Goal: Communication & Community: Ask a question

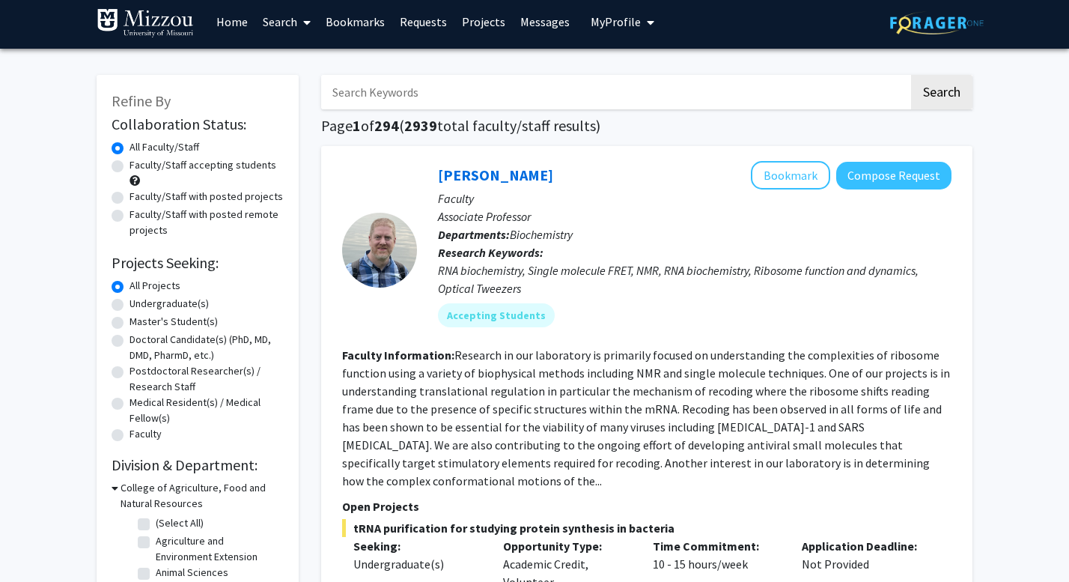
scroll to position [6, 0]
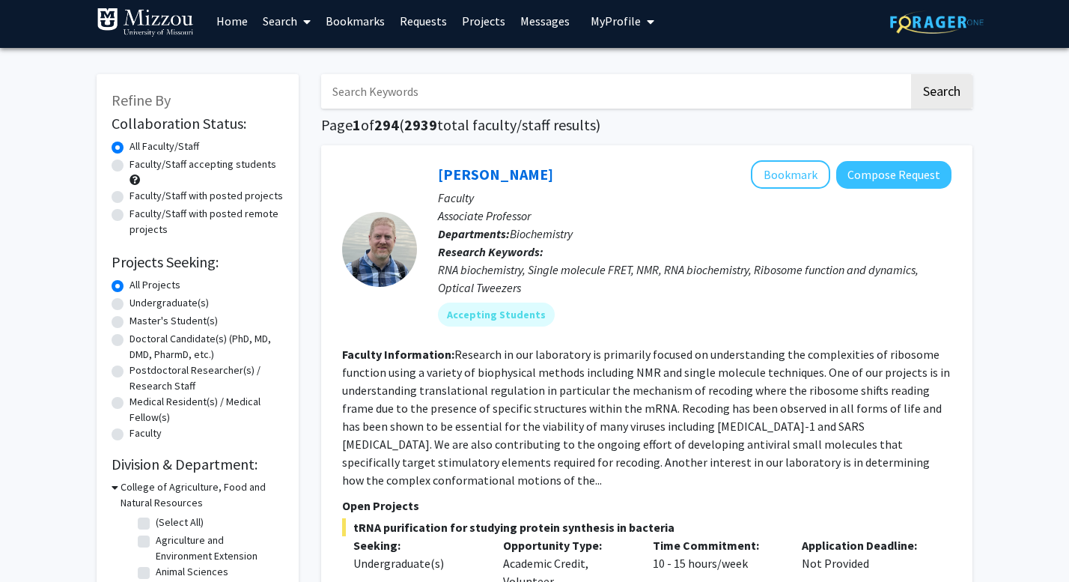
click at [130, 304] on label "Undergraduate(s)" at bounding box center [169, 303] width 79 height 16
click at [130, 304] on input "Undergraduate(s)" at bounding box center [135, 300] width 10 height 10
radio input "true"
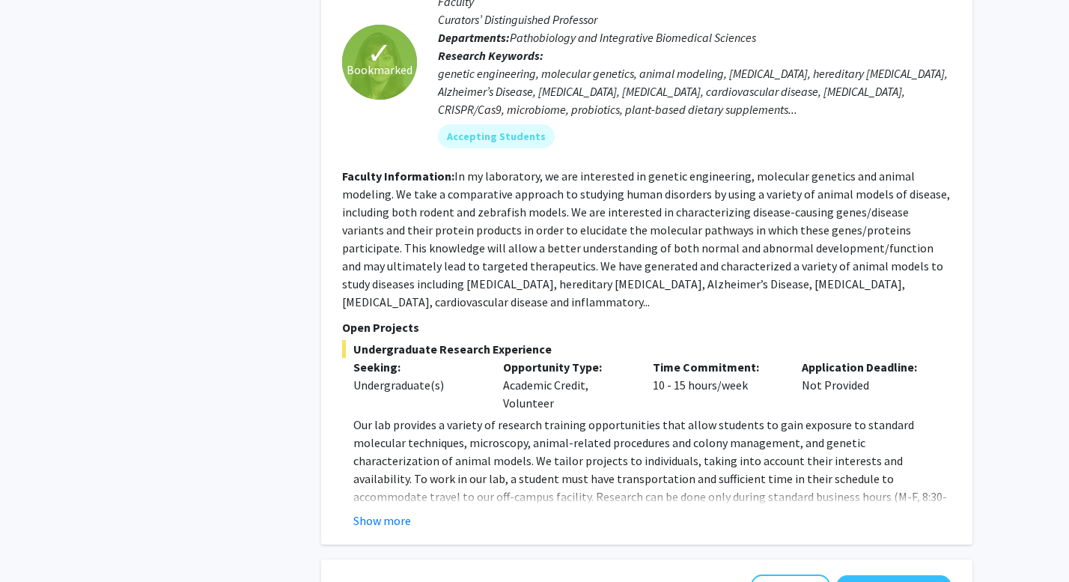
scroll to position [1409, 0]
click at [376, 511] on button "Show more" at bounding box center [382, 520] width 58 height 18
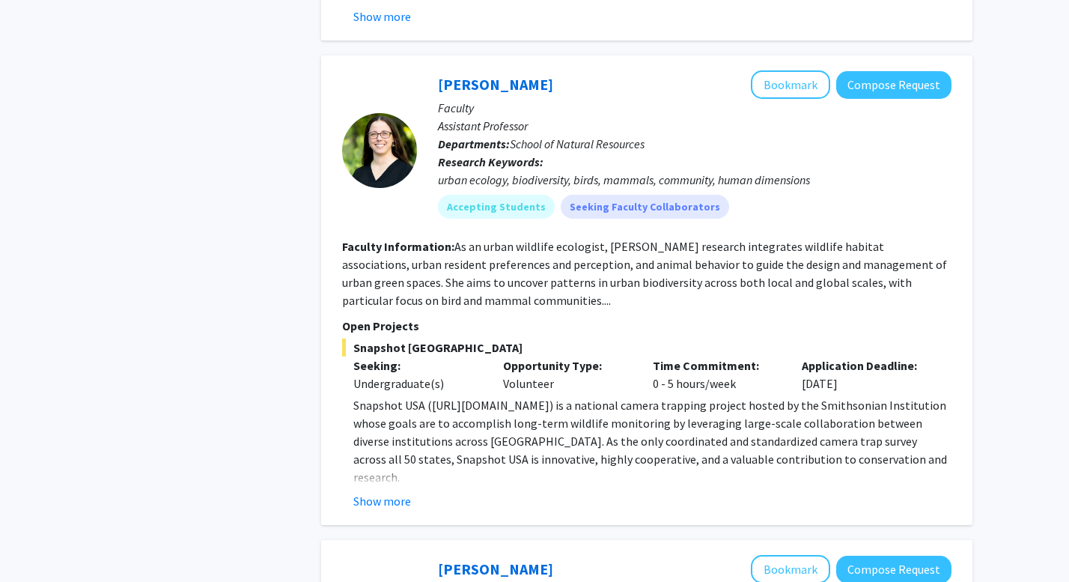
scroll to position [2810, 0]
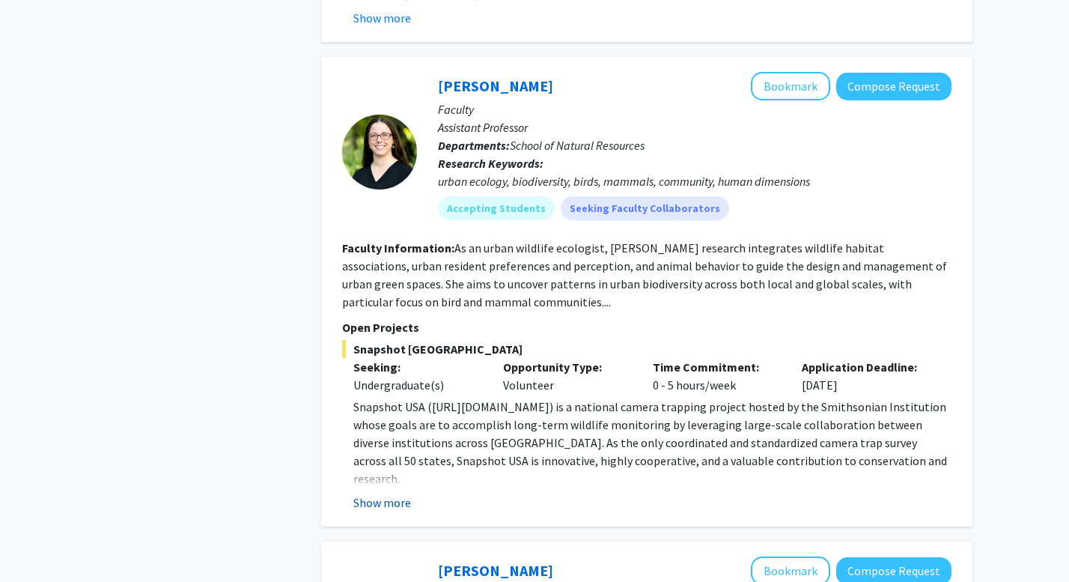
click at [377, 494] on button "Show more" at bounding box center [382, 503] width 58 height 18
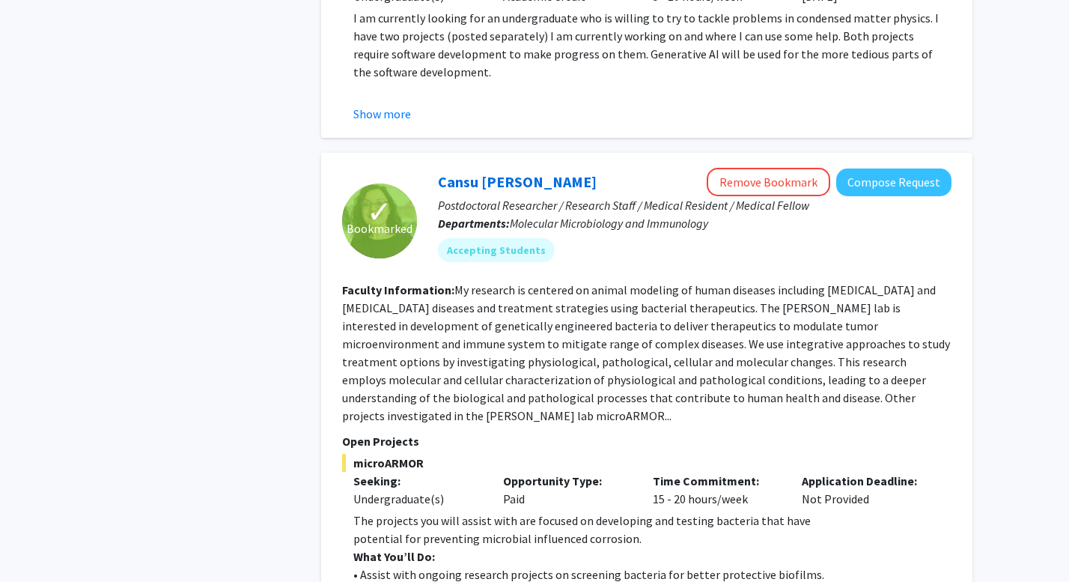
scroll to position [4052, 0]
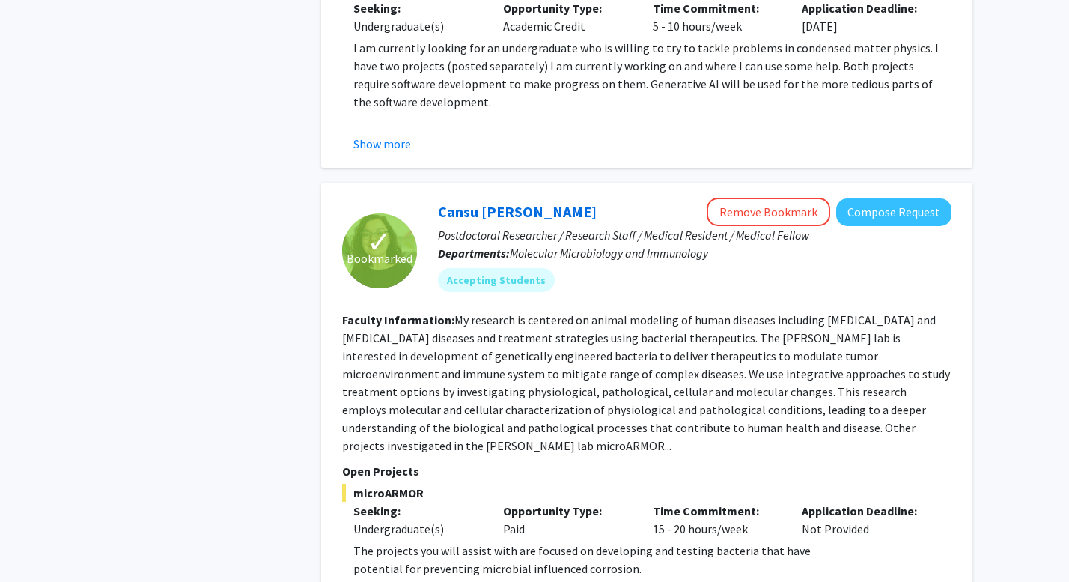
scroll to position [4018, 0]
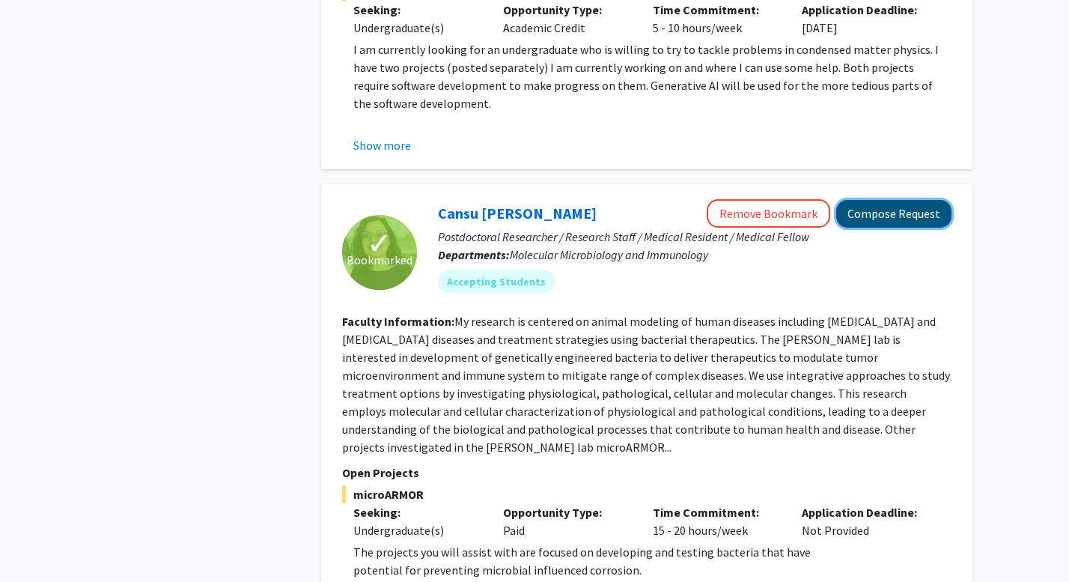
click at [887, 200] on button "Compose Request" at bounding box center [894, 214] width 115 height 28
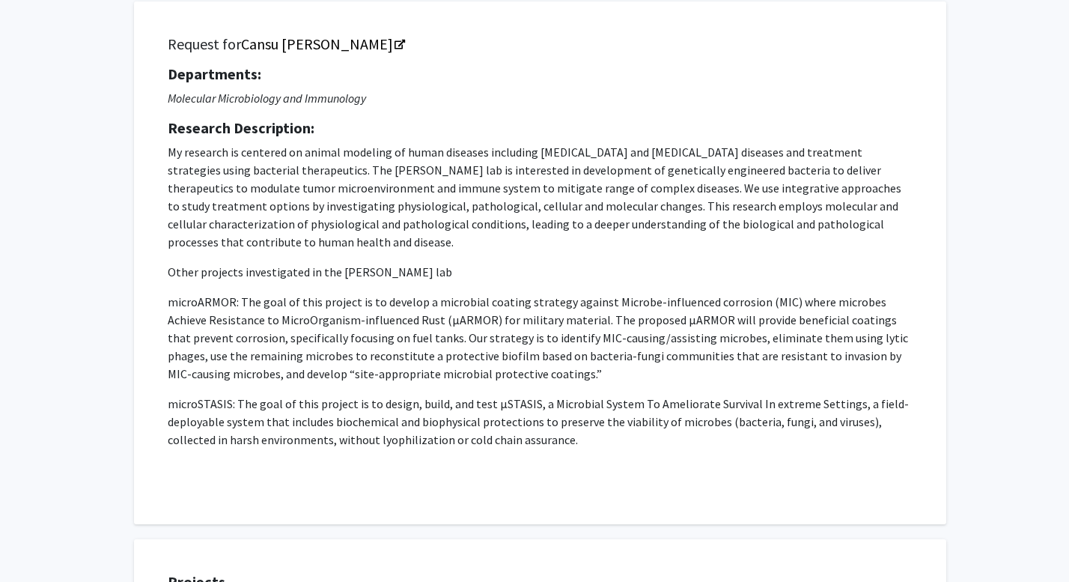
scroll to position [94, 0]
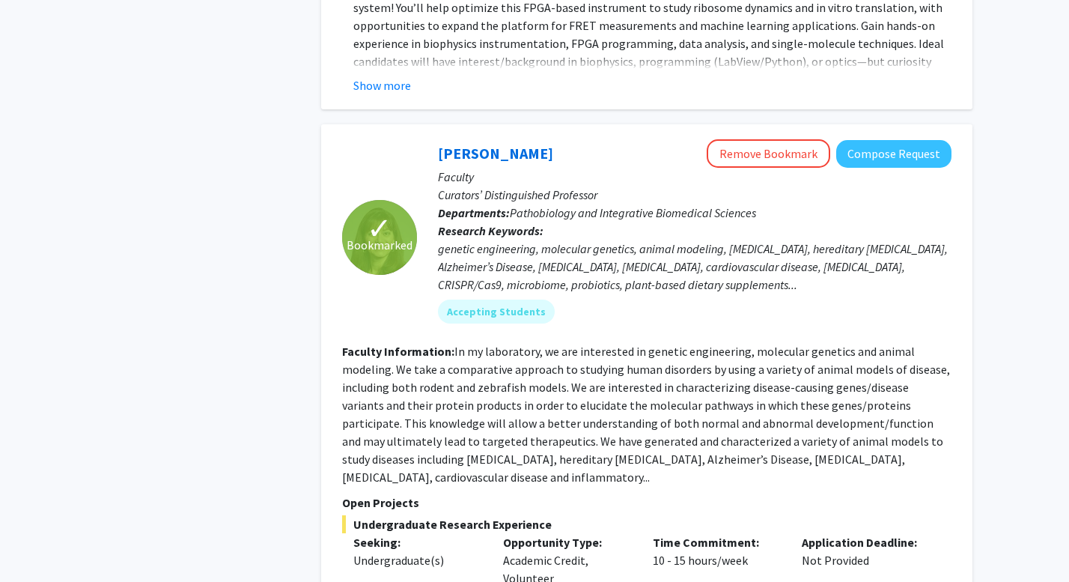
scroll to position [1233, 0]
click at [890, 142] on button "Compose Request" at bounding box center [894, 153] width 115 height 28
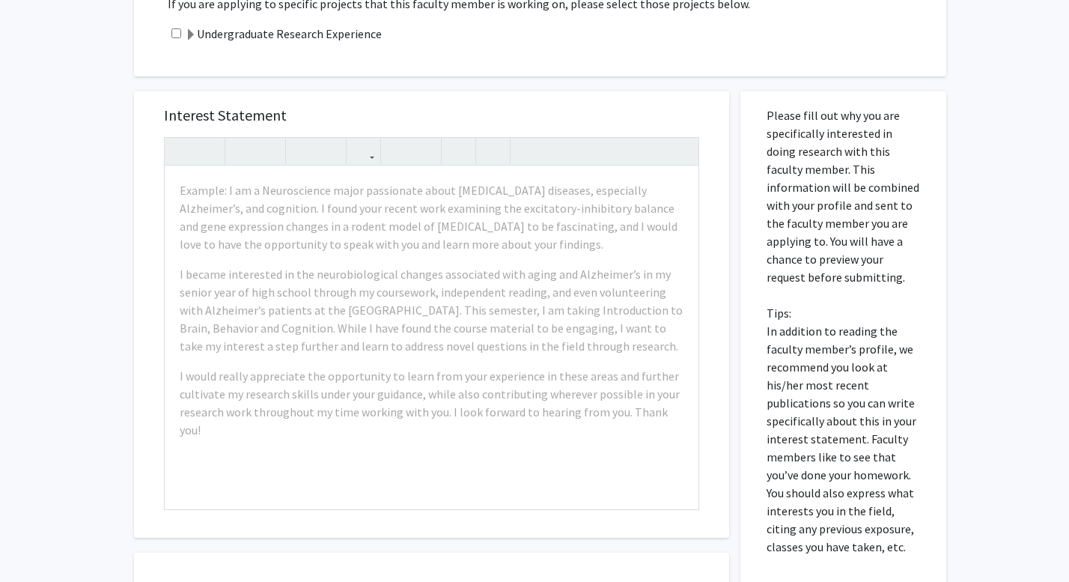
scroll to position [398, 0]
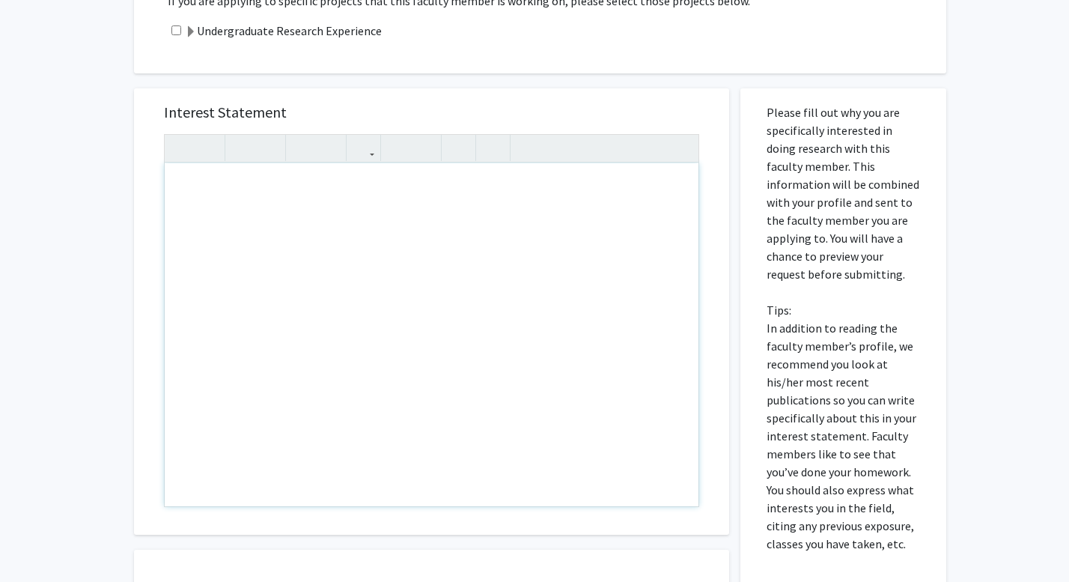
click at [315, 311] on div "Note to users with screen readers: Please press Alt+0 or Option+0 to deactivate…" at bounding box center [432, 334] width 534 height 343
click at [115, 284] on div "All Requests Request for [PERSON_NAME] Request for [PERSON_NAME] Departments: P…" at bounding box center [534, 220] width 1069 height 1129
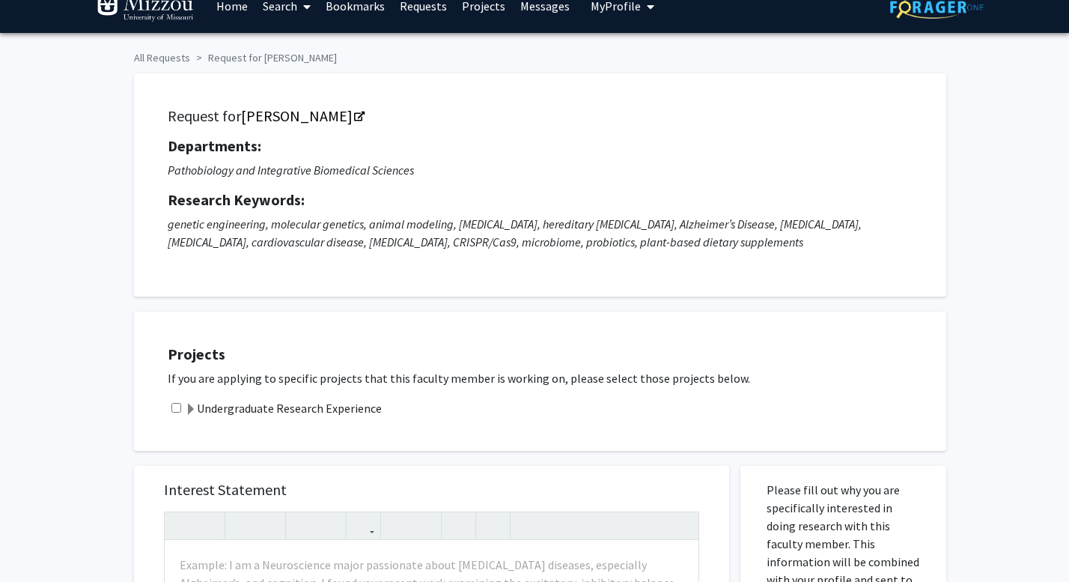
scroll to position [0, 0]
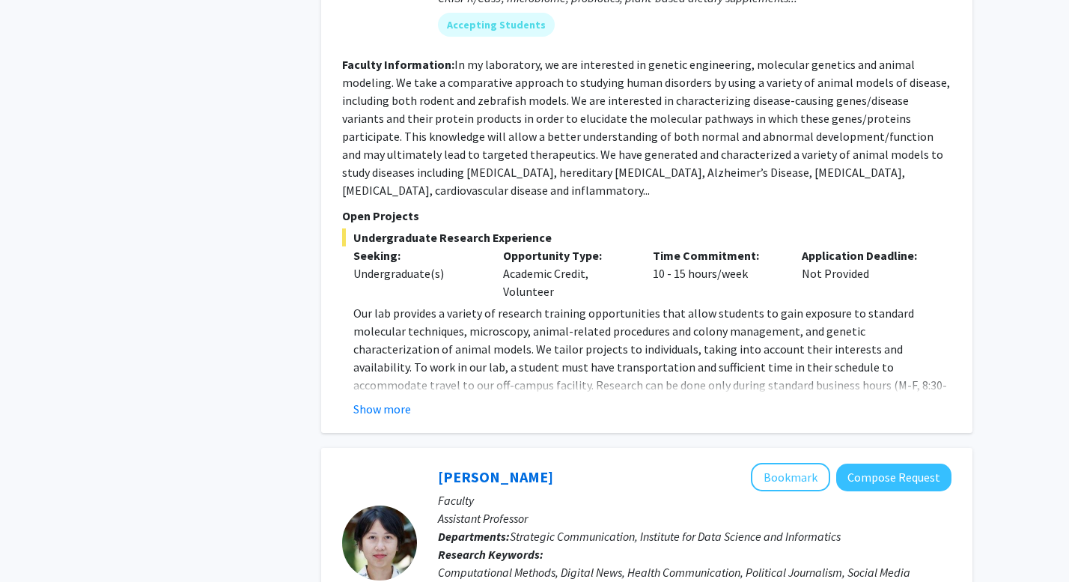
scroll to position [1517, 0]
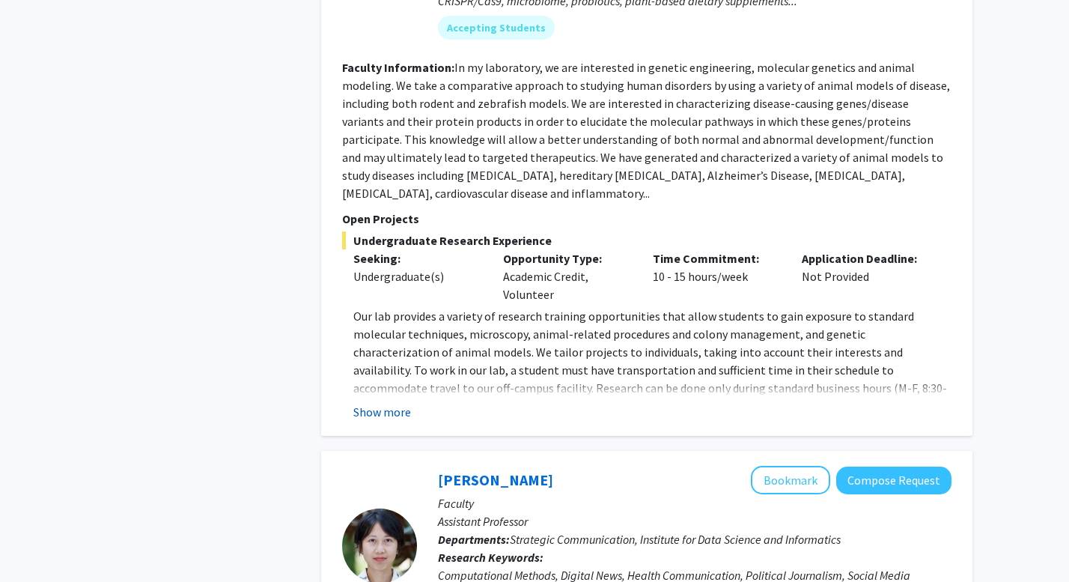
click at [386, 403] on button "Show more" at bounding box center [382, 412] width 58 height 18
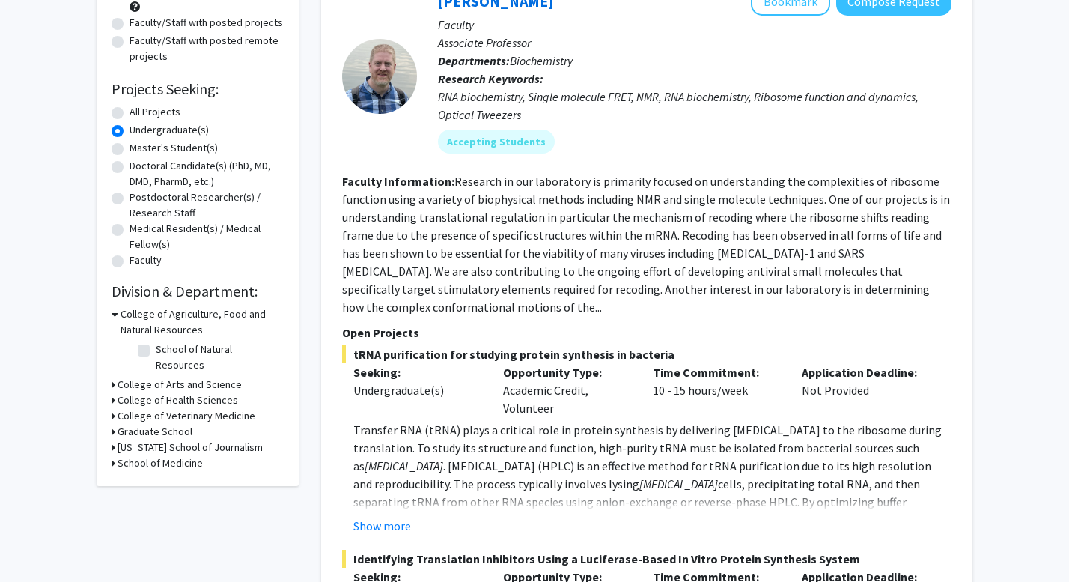
scroll to position [0, 0]
